Goal: Information Seeking & Learning: Learn about a topic

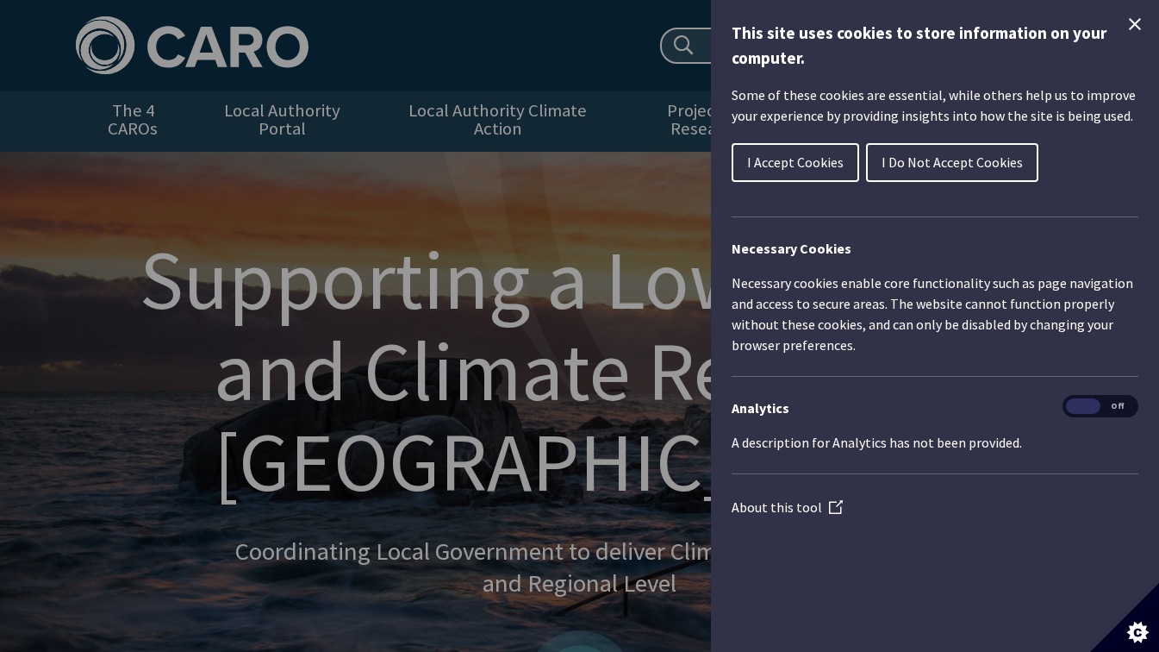
click at [820, 171] on span "I Accept Cookies" at bounding box center [795, 161] width 97 height 17
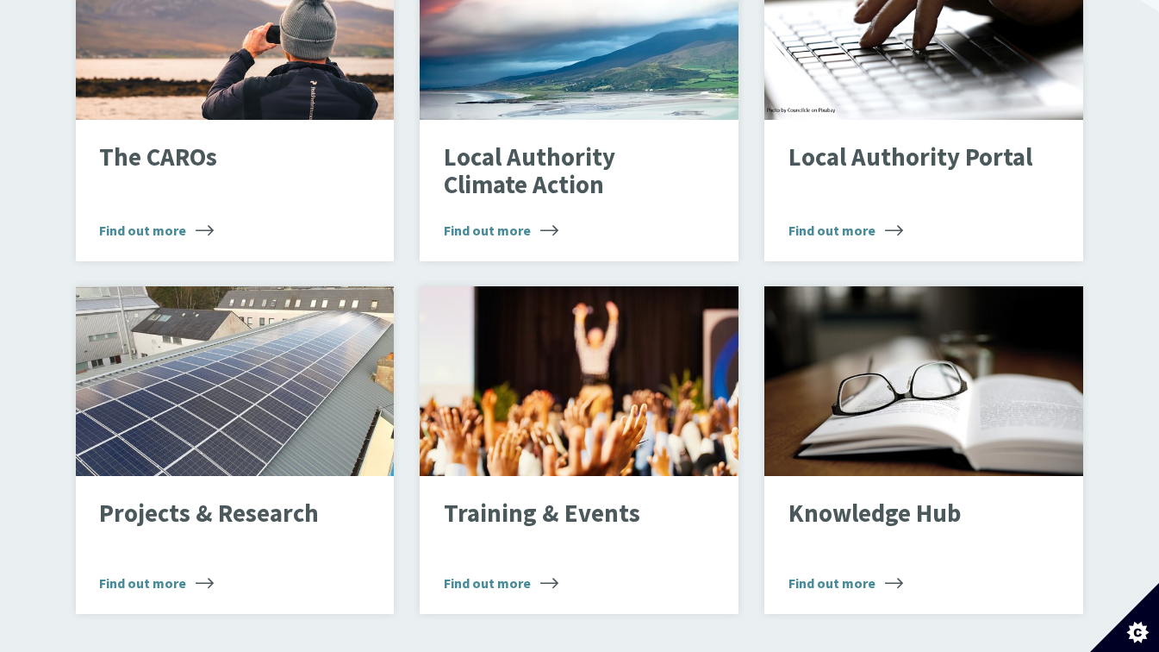
scroll to position [1209, 0]
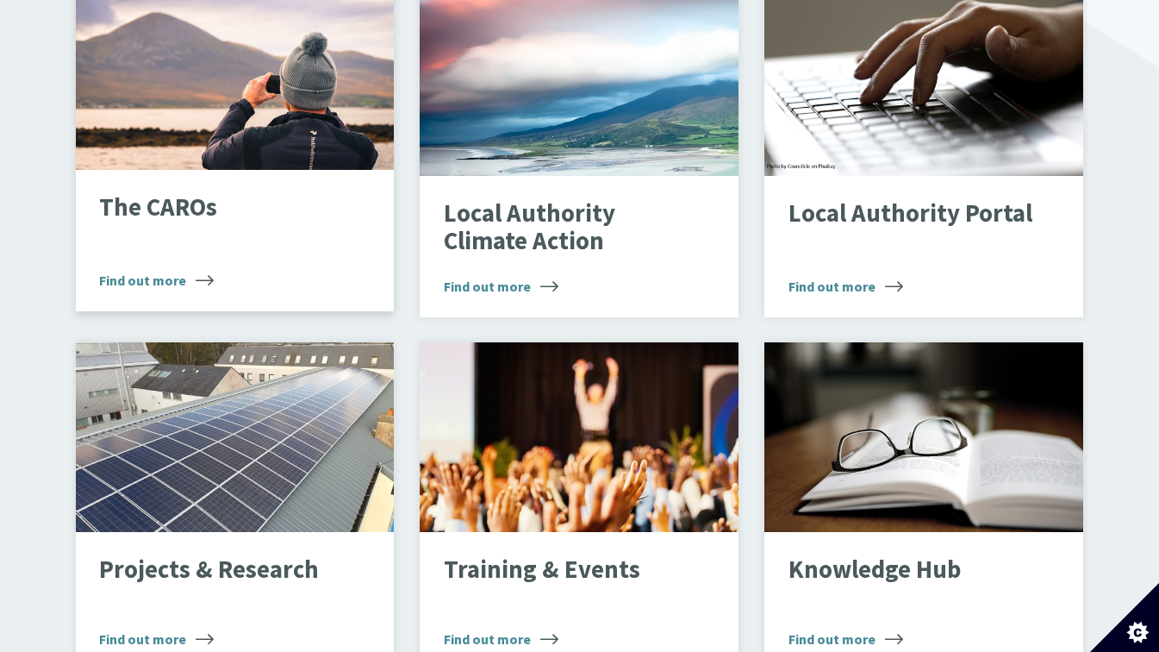
click at [140, 274] on span "Find out more" at bounding box center [156, 280] width 115 height 21
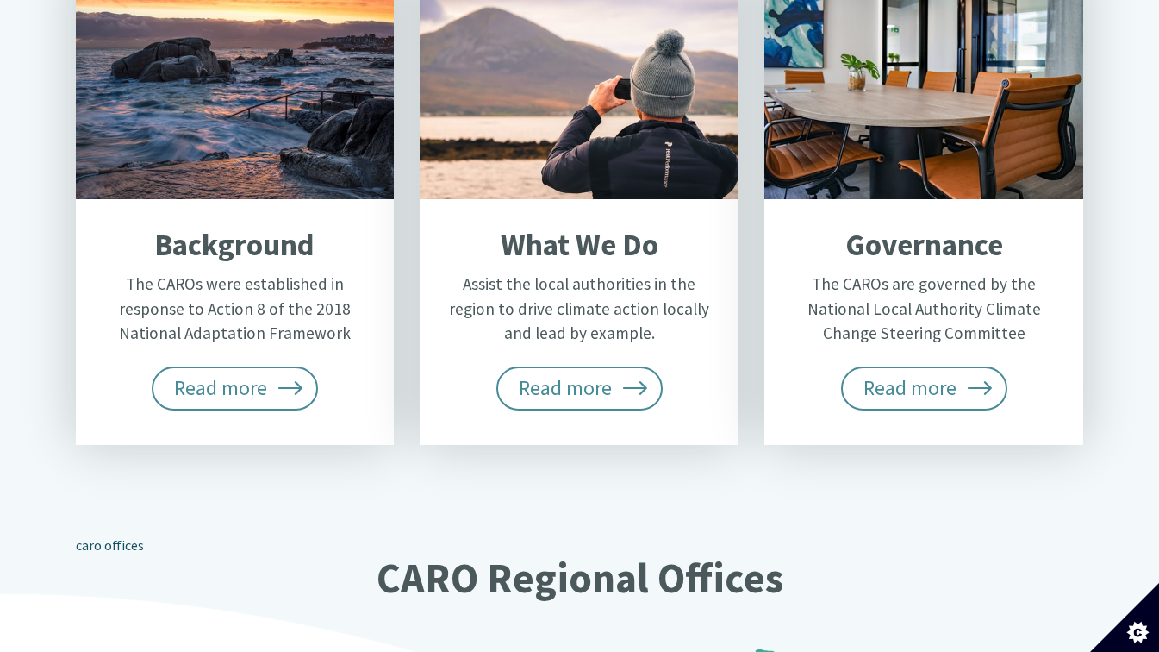
scroll to position [866, 0]
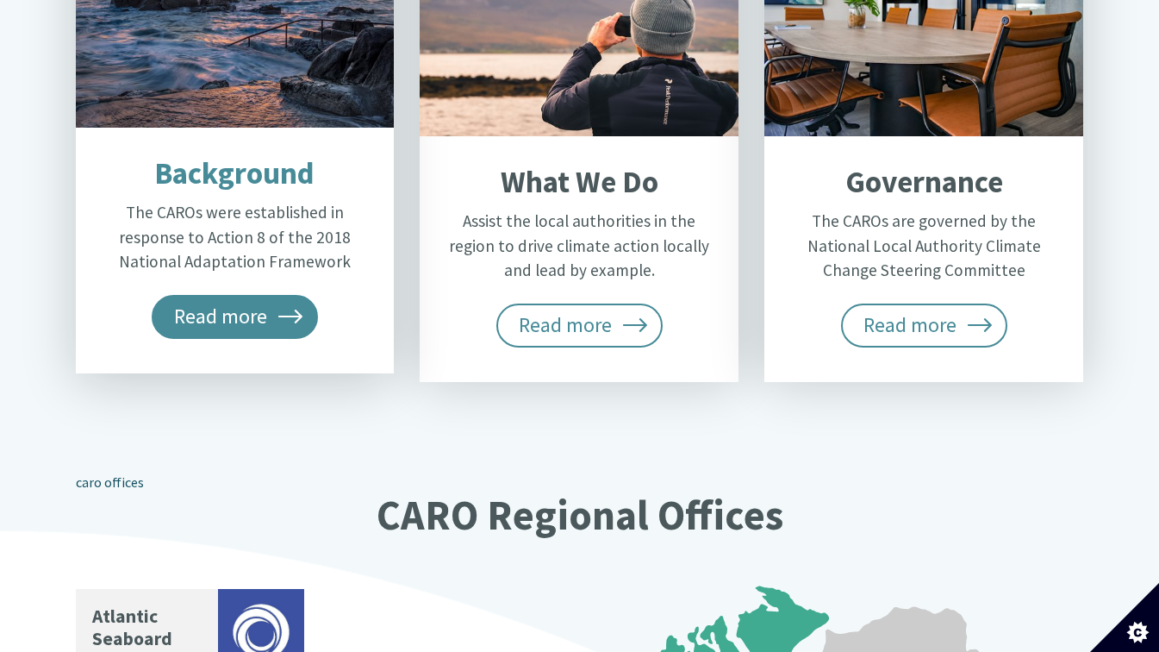
click at [234, 316] on span "Read more" at bounding box center [235, 316] width 167 height 43
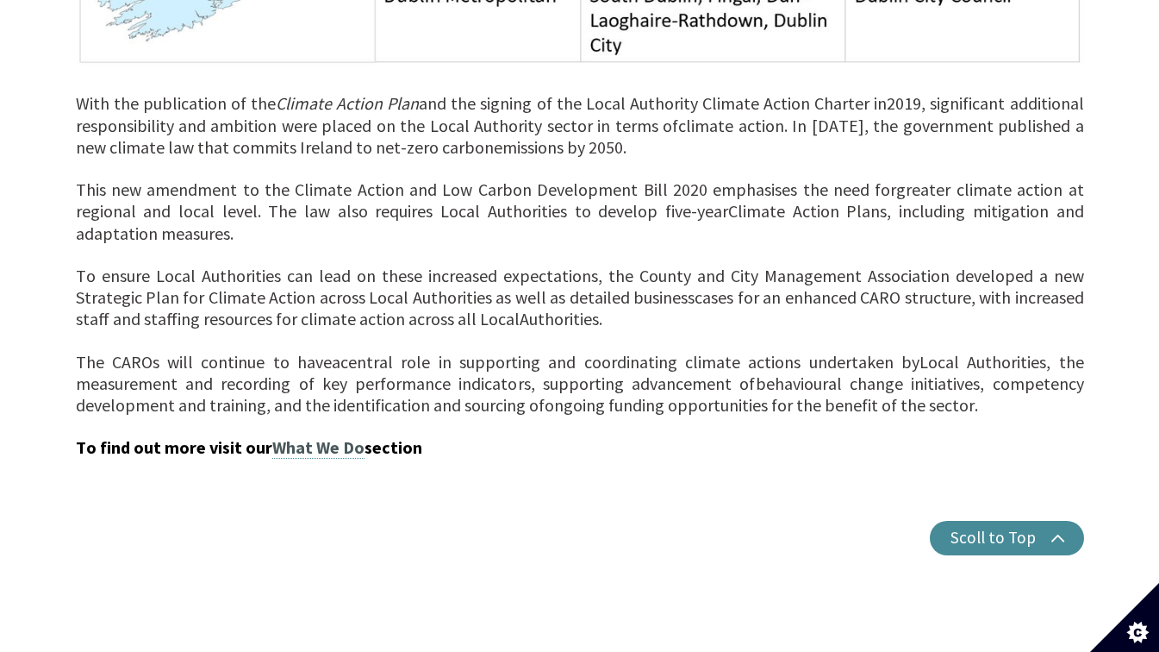
scroll to position [1522, 0]
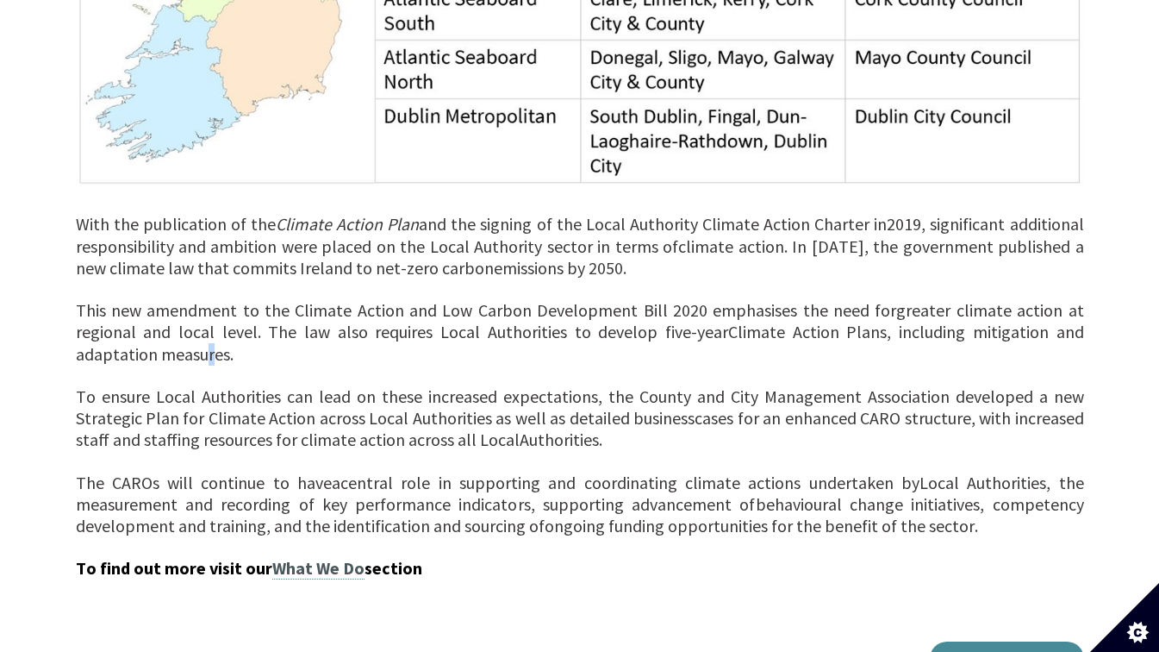
click at [252, 364] on span "Climate Action Plans, including mitigation and adaptation measures." at bounding box center [580, 342] width 1008 height 43
click at [390, 256] on span "2019, significant additional responsibility and ambition were placed on the Loc…" at bounding box center [580, 234] width 1008 height 43
click at [770, 364] on span "Climate Action Plans, including mitigation and adaptation measures." at bounding box center [580, 342] width 1008 height 43
click at [479, 428] on span "To ensure Local Authorities can lead on these increased expectations, the Count…" at bounding box center [580, 406] width 1008 height 43
click at [448, 514] on span "Local Authorities, the measurement and recording of key performance indicators,…" at bounding box center [580, 492] width 1008 height 43
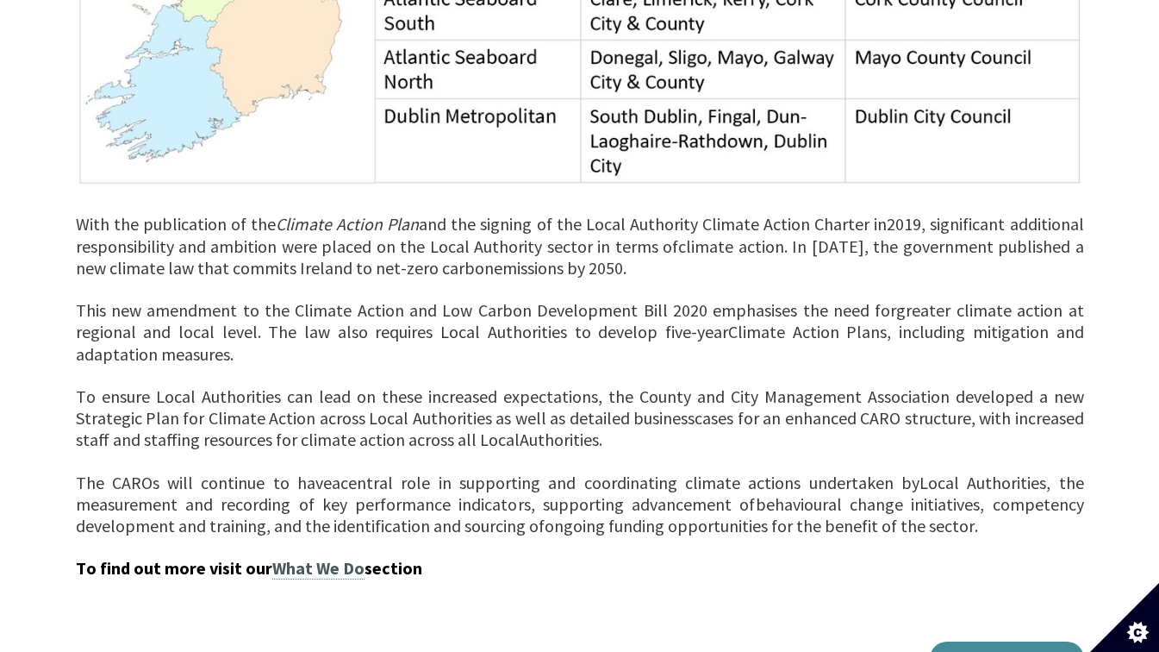
click at [633, 428] on span "To ensure Local Authorities can lead on these increased expectations, the Count…" at bounding box center [580, 406] width 1008 height 43
click at [657, 386] on div "This new amendment to the Climate Action and Low Carbon Development Bill 2020 e…" at bounding box center [580, 343] width 1008 height 86
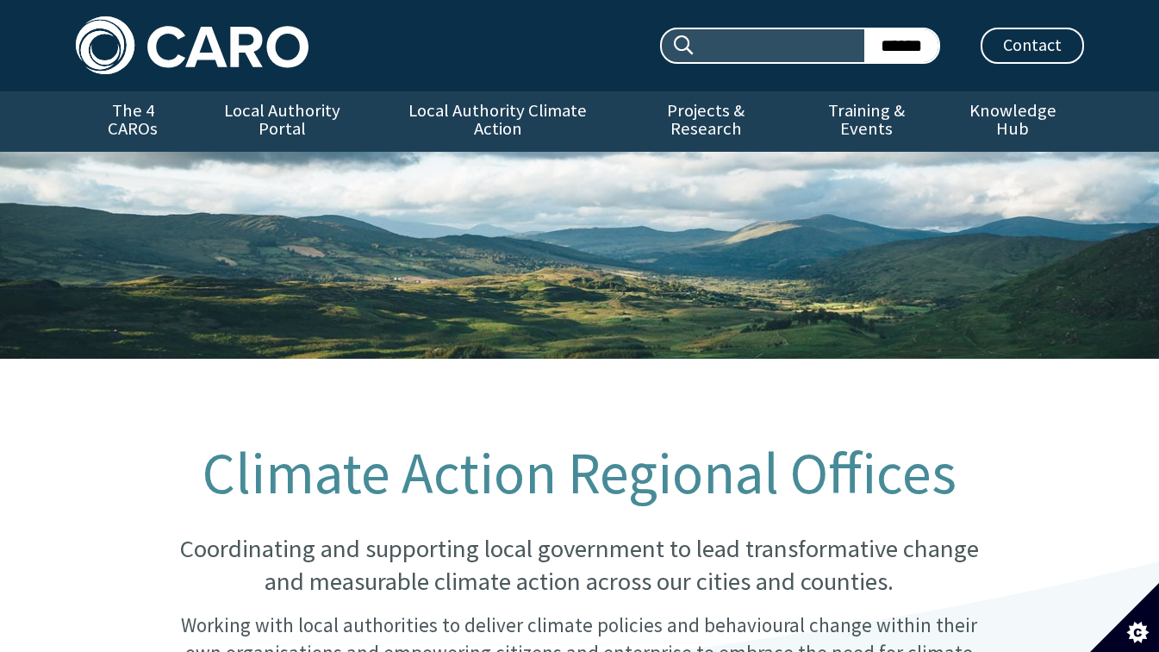
scroll to position [866, 0]
